Goal: Task Accomplishment & Management: Manage account settings

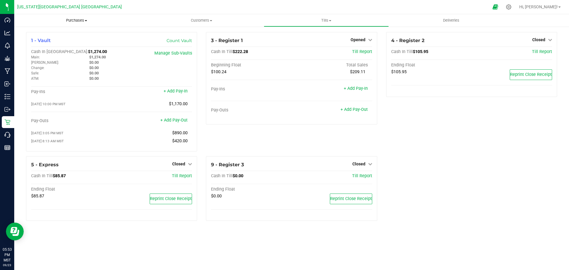
click at [74, 22] on span "Purchases" at bounding box center [76, 20] width 125 height 5
click at [43, 48] on span "All purchases" at bounding box center [35, 49] width 42 height 5
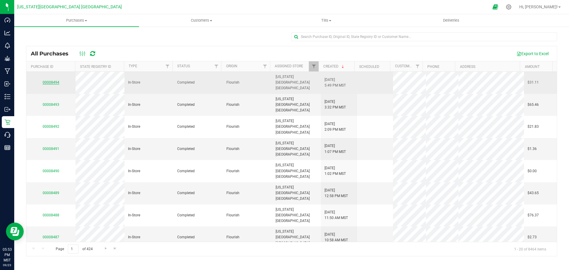
click at [50, 80] on link "00008494" at bounding box center [51, 82] width 17 height 4
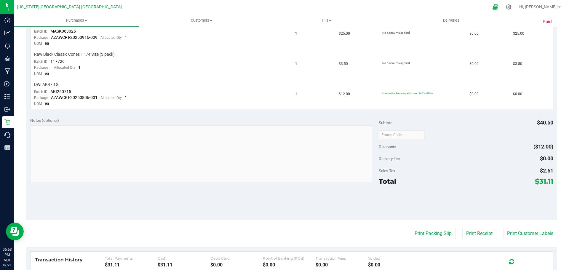
scroll to position [237, 0]
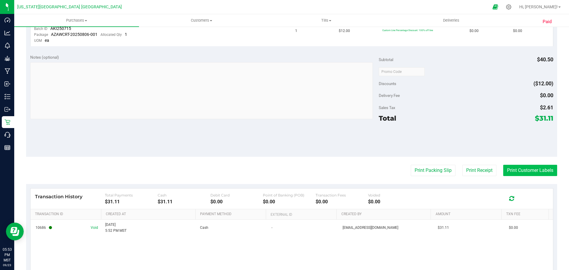
click at [511, 167] on button "Print Customer Labels" at bounding box center [531, 170] width 54 height 11
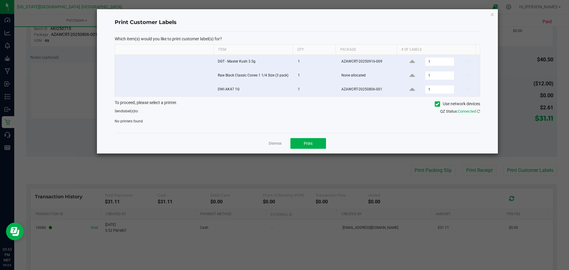
click at [436, 104] on icon at bounding box center [438, 104] width 4 height 0
click at [0, 0] on input "Use network devices" at bounding box center [0, 0] width 0 height 0
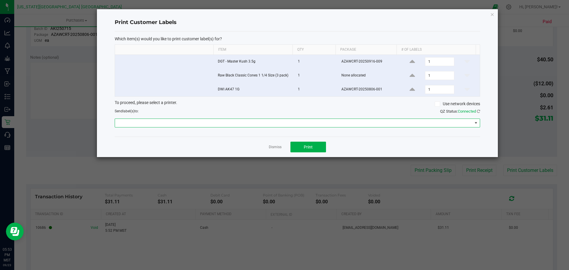
click at [238, 124] on span at bounding box center [294, 123] width 358 height 8
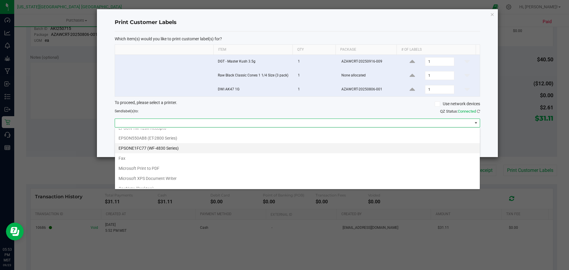
scroll to position [52, 0]
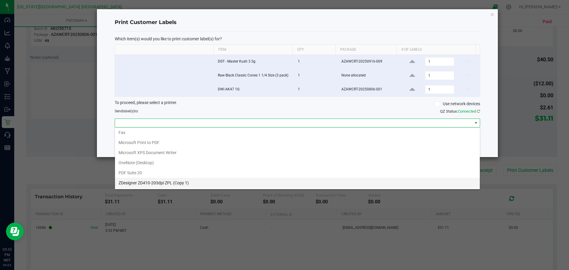
click at [165, 185] on 1\) "ZDesigner ZD410-203dpi ZPL (Copy 1)" at bounding box center [297, 183] width 365 height 10
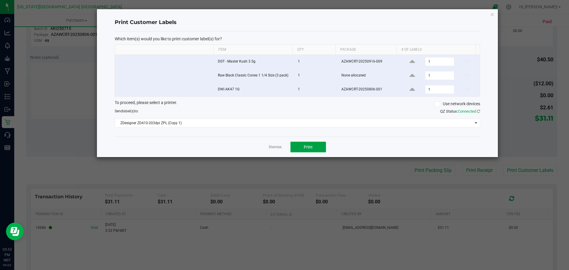
click at [303, 147] on button "Print" at bounding box center [309, 147] width 36 height 11
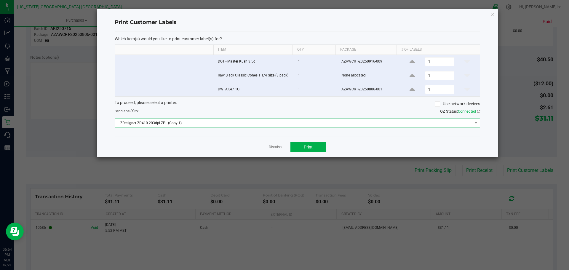
click at [384, 124] on span "ZDesigner ZD410-203dpi ZPL (Copy 1)" at bounding box center [294, 123] width 358 height 8
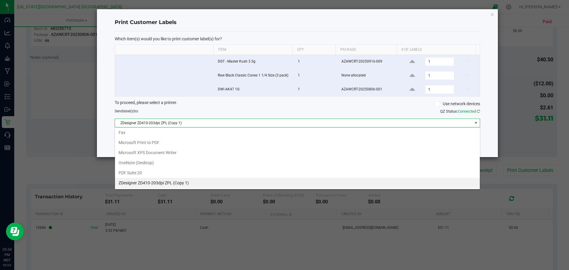
click at [155, 181] on 1\) "ZDesigner ZD410-203dpi ZPL (Copy 1)" at bounding box center [297, 183] width 365 height 10
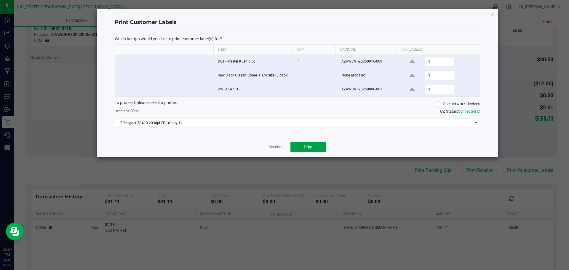
click at [309, 144] on button "Print" at bounding box center [309, 147] width 36 height 11
click at [493, 15] on icon "button" at bounding box center [493, 14] width 4 height 7
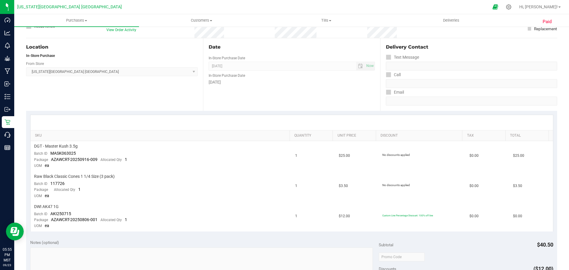
scroll to position [0, 0]
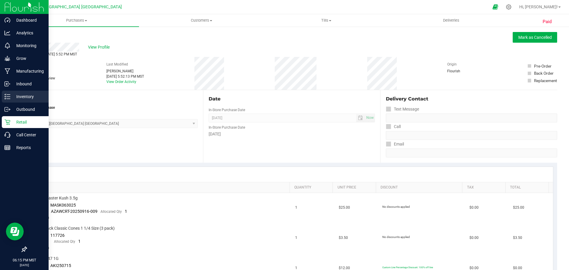
click at [5, 96] on icon at bounding box center [7, 97] width 6 height 6
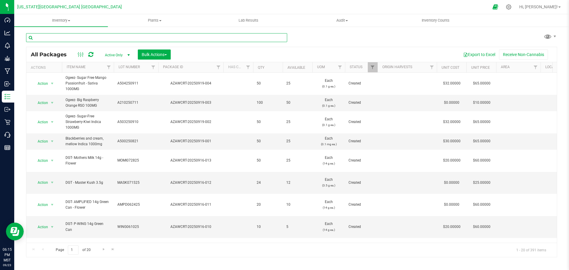
click at [70, 38] on input "text" at bounding box center [156, 37] width 261 height 9
type input "AZAWCRT-20240509-002"
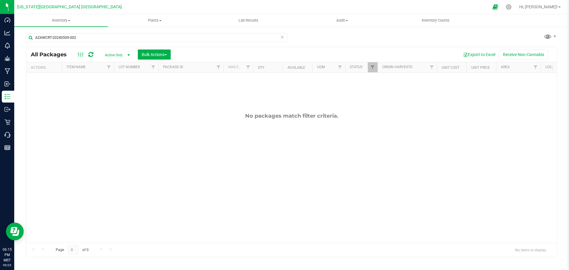
click at [129, 55] on span "select" at bounding box center [128, 55] width 5 height 5
click at [106, 91] on li "All" at bounding box center [116, 91] width 32 height 9
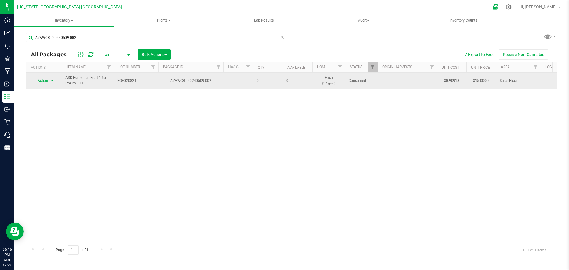
click at [43, 80] on span "Action" at bounding box center [40, 81] width 16 height 8
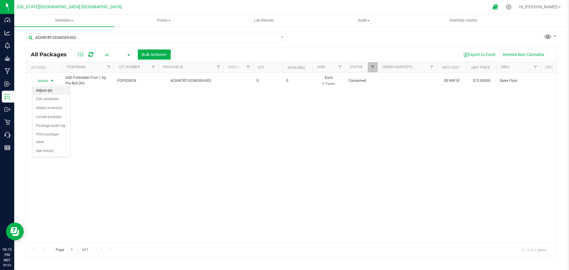
click at [44, 90] on li "Adjust qty" at bounding box center [51, 90] width 37 height 9
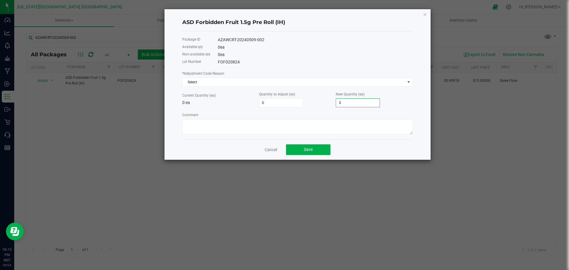
click at [341, 103] on input "0" at bounding box center [358, 103] width 44 height 8
type input "1"
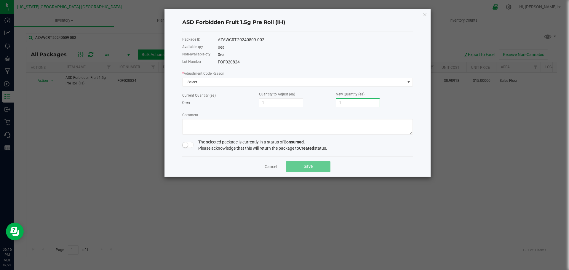
type input "1"
click at [189, 147] on span at bounding box center [188, 145] width 12 height 6
click at [304, 164] on span "Save" at bounding box center [308, 166] width 9 height 5
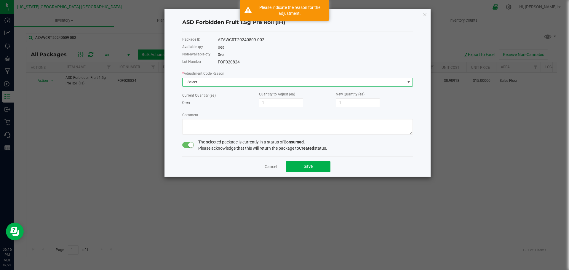
click at [218, 79] on span "Select" at bounding box center [294, 82] width 223 height 8
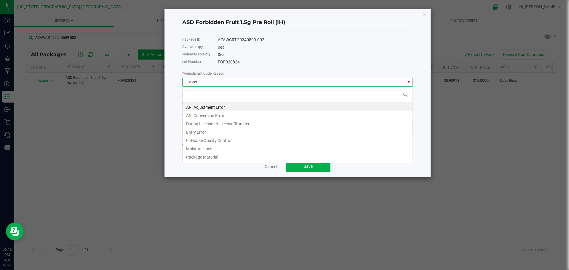
scroll to position [9, 231]
click at [200, 132] on li "Entry Error" at bounding box center [298, 131] width 230 height 8
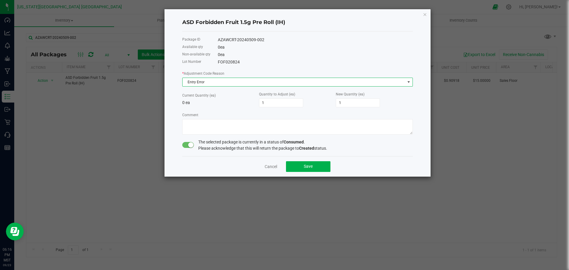
click at [206, 80] on span "Entry Error" at bounding box center [294, 82] width 223 height 8
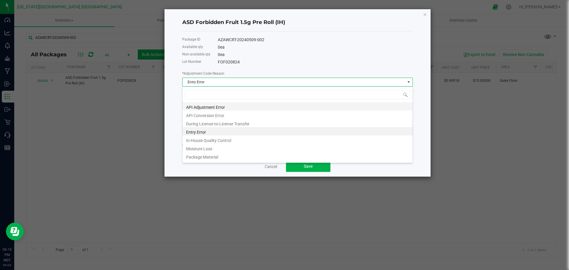
click at [203, 107] on li "API Adjustment Error" at bounding box center [298, 106] width 230 height 8
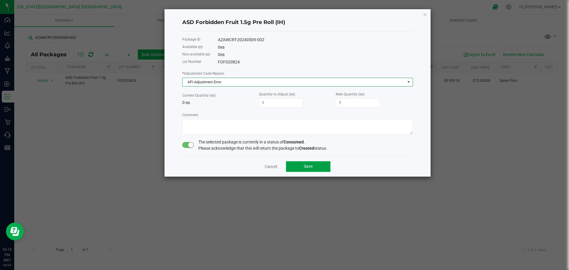
click at [313, 166] on span "Save" at bounding box center [308, 166] width 9 height 5
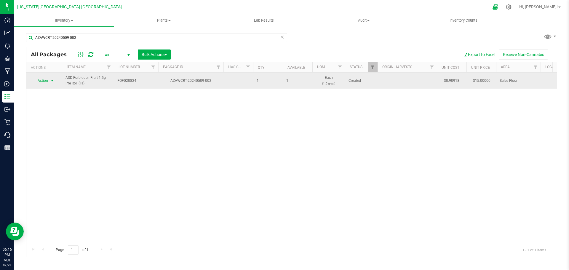
click at [45, 80] on span "Action" at bounding box center [40, 81] width 16 height 8
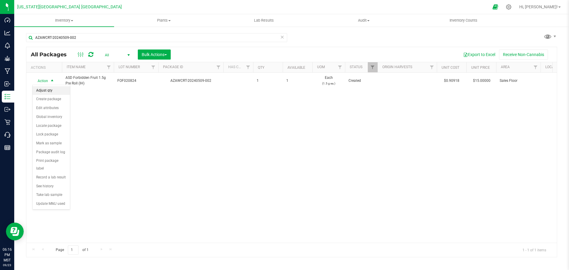
click at [45, 92] on li "Adjust qty" at bounding box center [51, 90] width 37 height 9
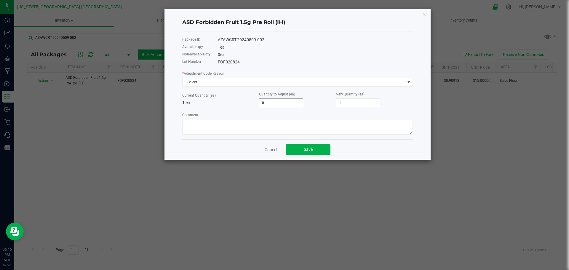
click at [277, 103] on input "0" at bounding box center [282, 103] width 44 height 8
type input "1"
type input "2"
type input "1"
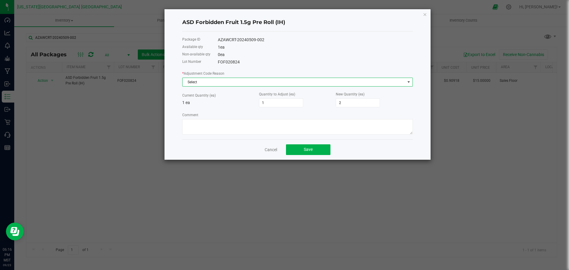
click at [235, 81] on span "Select" at bounding box center [294, 82] width 223 height 8
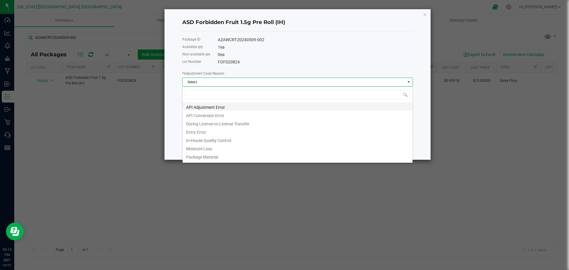
click at [195, 106] on li "API Adjustment Error" at bounding box center [298, 106] width 230 height 8
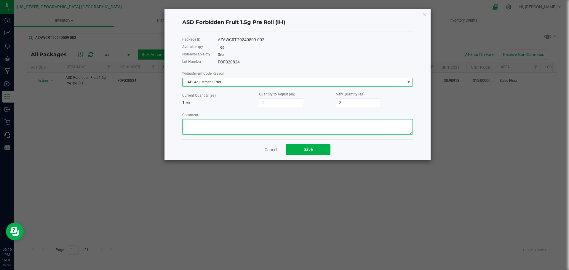
click at [200, 126] on textarea "Comment" at bounding box center [297, 126] width 231 height 15
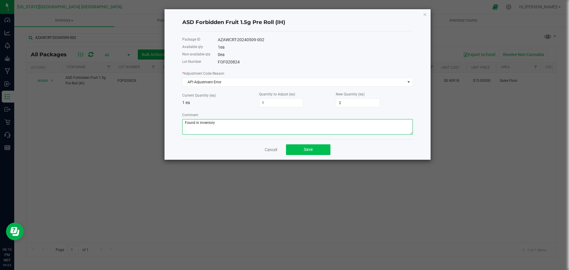
type textarea "Found in inventory"
click at [308, 150] on span "Save" at bounding box center [308, 149] width 9 height 5
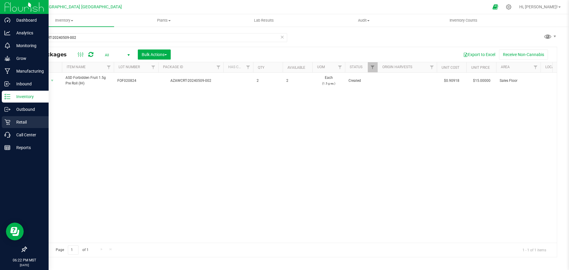
click at [23, 123] on p "Retail" at bounding box center [28, 122] width 36 height 7
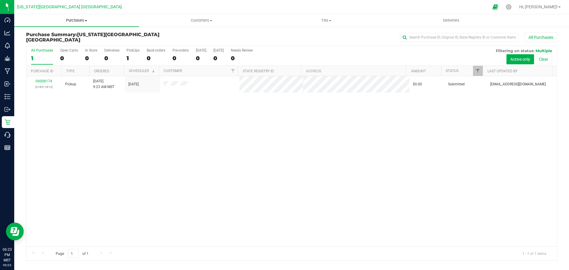
click at [72, 18] on span "Purchases" at bounding box center [76, 20] width 125 height 5
click at [34, 50] on span "All purchases" at bounding box center [35, 49] width 42 height 5
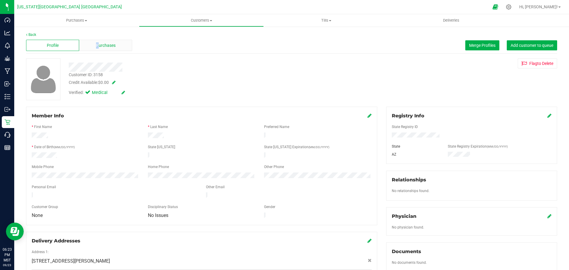
click at [97, 46] on span "Purchases" at bounding box center [106, 45] width 20 height 6
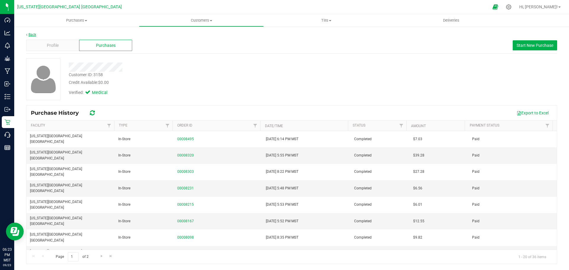
click at [31, 35] on link "Back" at bounding box center [31, 35] width 10 height 4
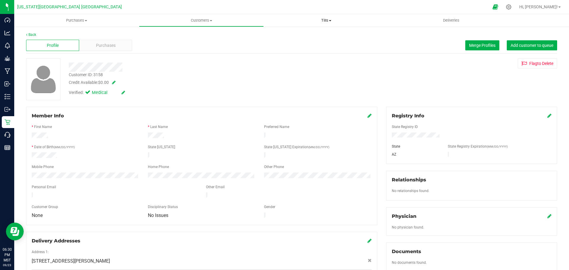
click at [327, 21] on span "Tills" at bounding box center [326, 20] width 124 height 5
click at [281, 37] on span "Manage tills" at bounding box center [284, 35] width 40 height 5
click at [31, 34] on link "Back" at bounding box center [31, 35] width 10 height 4
